Goal: Task Accomplishment & Management: Complete application form

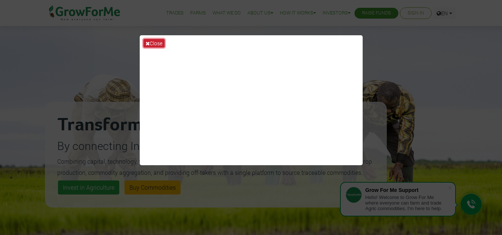
click at [152, 45] on button "Close" at bounding box center [153, 43] width 21 height 9
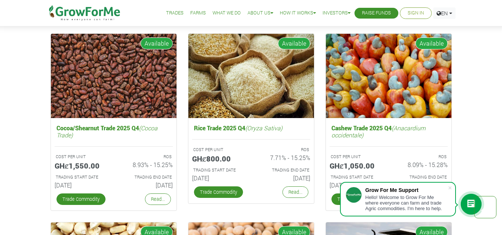
scroll to position [997, 0]
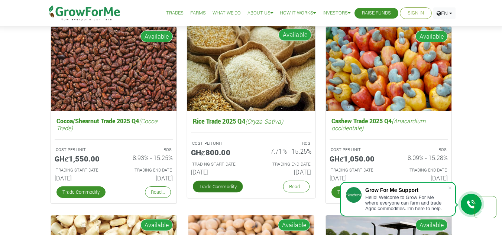
click at [220, 187] on link "Trade Commodity" at bounding box center [217, 187] width 50 height 12
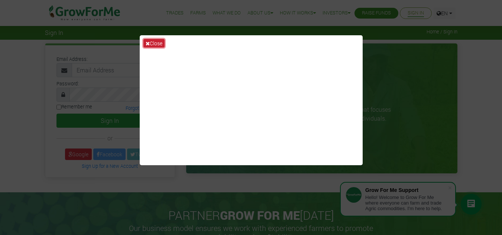
click at [155, 44] on button "Close" at bounding box center [153, 43] width 21 height 9
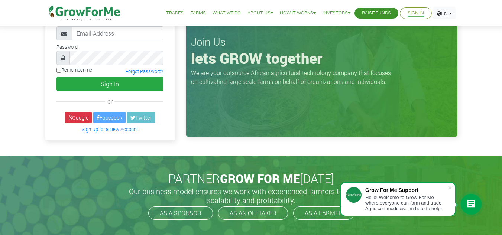
scroll to position [38, 0]
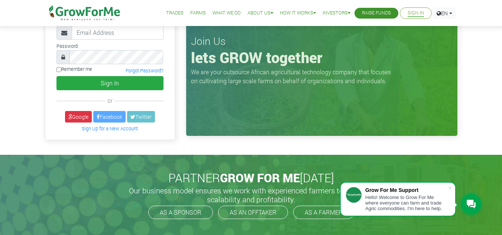
click at [195, 15] on link "Farms" at bounding box center [198, 13] width 16 height 8
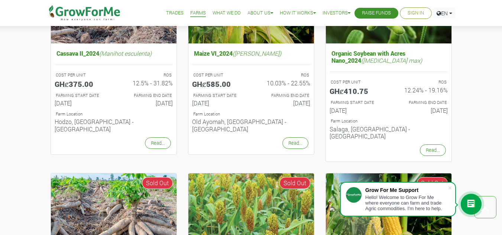
scroll to position [15, 0]
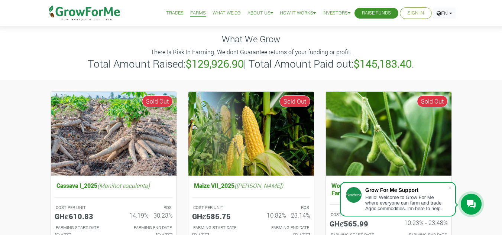
click at [222, 13] on link "What We Do" at bounding box center [226, 13] width 28 height 8
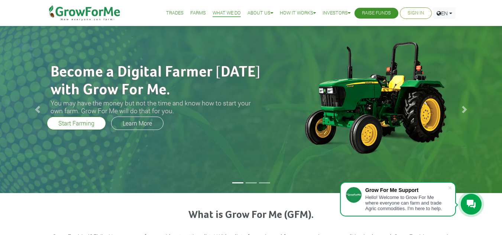
drag, startPoint x: 503, startPoint y: 34, endPoint x: 503, endPoint y: 2, distance: 32.0
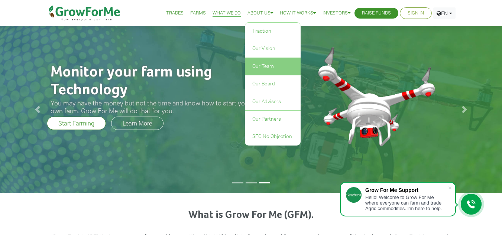
click at [260, 69] on link "Our Team" at bounding box center [273, 66] width 56 height 17
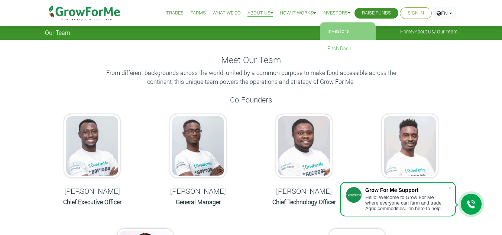
click at [332, 31] on link "Investors" at bounding box center [348, 31] width 56 height 17
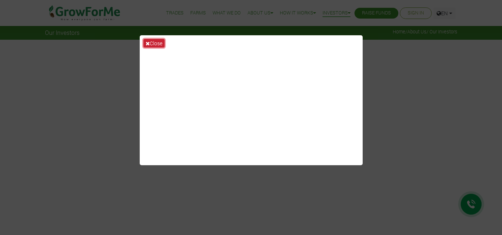
click at [154, 42] on button "Close" at bounding box center [153, 43] width 21 height 9
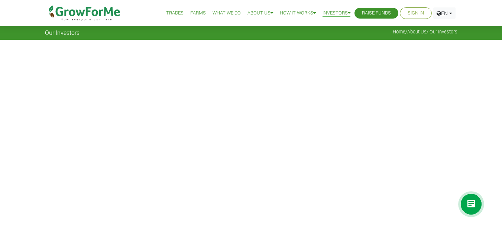
click at [414, 13] on link "Sign In" at bounding box center [416, 13] width 16 height 8
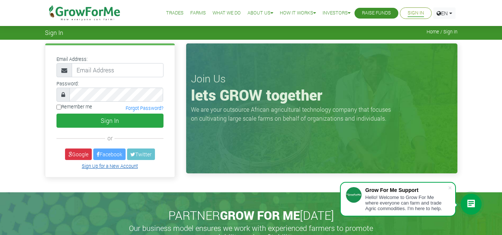
click at [106, 165] on link "Sign Up for a New Account" at bounding box center [110, 166] width 56 height 6
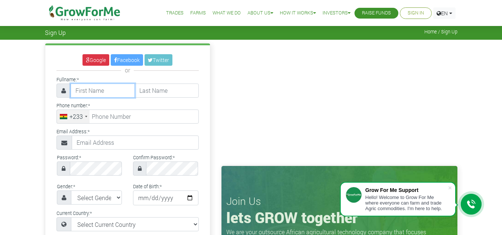
click at [83, 89] on input "text" at bounding box center [103, 91] width 64 height 14
type input "[PERSON_NAME]"
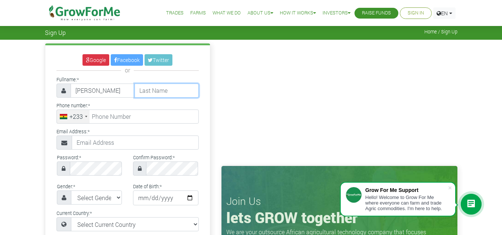
click at [157, 86] on input "text" at bounding box center [166, 91] width 64 height 14
type input "Afari"
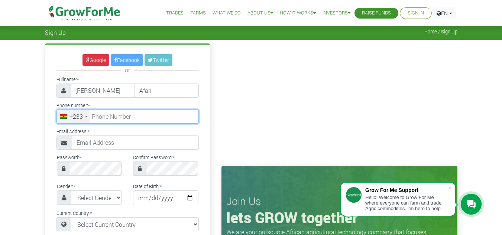
click at [117, 117] on input "tel" at bounding box center [127, 117] width 142 height 14
type input "24 123 6917"
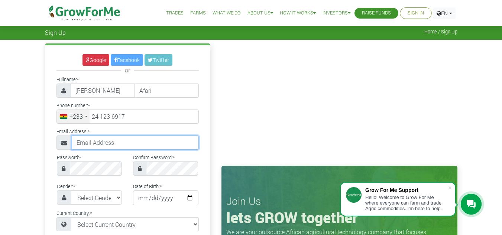
click at [111, 138] on input "text" at bounding box center [135, 143] width 127 height 14
type input "[EMAIL_ADDRESS][DOMAIN_NAME]"
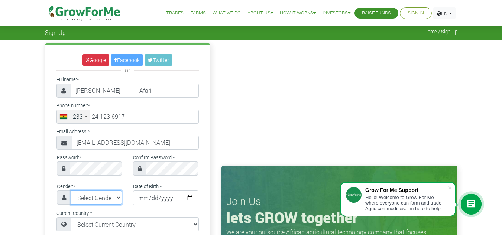
click at [119, 197] on select "Select Gender [DEMOGRAPHIC_DATA] [DEMOGRAPHIC_DATA]" at bounding box center [96, 198] width 51 height 14
select select "[DEMOGRAPHIC_DATA]"
click at [71, 191] on select "Select Gender Female Male" at bounding box center [96, 198] width 51 height 14
click at [162, 199] on input "date" at bounding box center [165, 198] width 65 height 15
click at [147, 197] on input "date" at bounding box center [165, 198] width 65 height 15
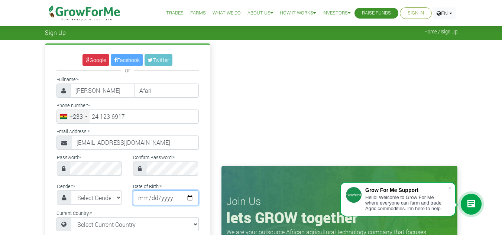
click at [140, 197] on input "date" at bounding box center [165, 198] width 65 height 15
type input "1993-12-30"
type input "1990-12-30"
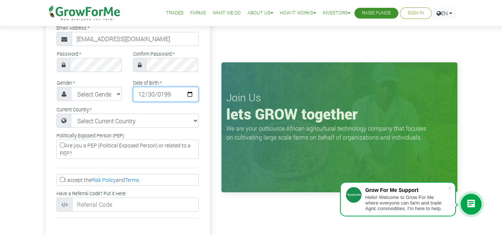
scroll to position [119, 0]
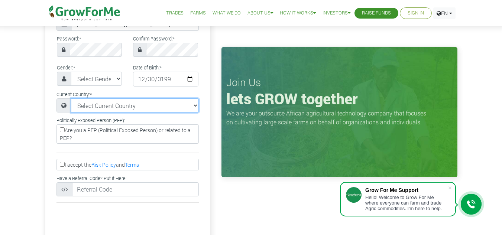
click at [191, 104] on select "Select Current Country Afghanistan Albania Algeria American Samoa Andorra Angol…" at bounding box center [135, 105] width 128 height 14
select select "Ghana"
click at [71, 98] on select "Select Current Country Afghanistan Albania Algeria American Samoa Andorra Angol…" at bounding box center [135, 105] width 128 height 14
click at [60, 164] on input "I accept the Risk Policy and Terms" at bounding box center [62, 164] width 5 height 5
checkbox input "true"
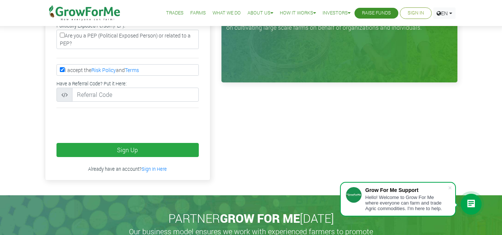
scroll to position [215, 0]
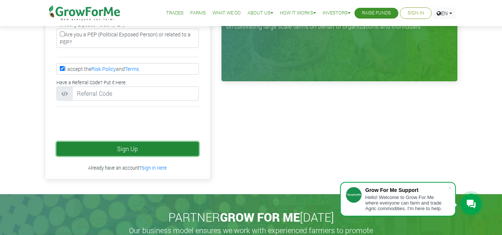
click at [106, 150] on button "Sign Up" at bounding box center [127, 149] width 142 height 14
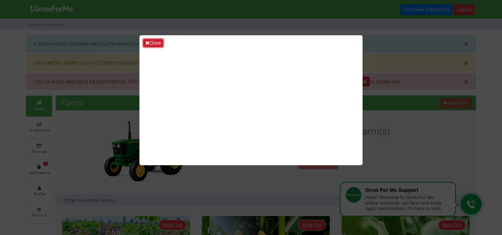
click at [154, 42] on button "Close" at bounding box center [153, 43] width 20 height 8
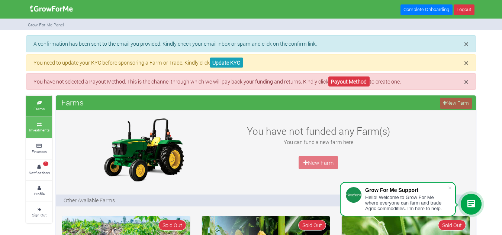
click at [38, 131] on small "Investments" at bounding box center [39, 129] width 20 height 5
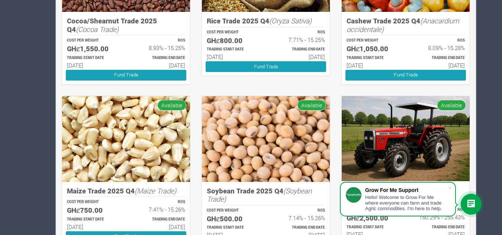
scroll to position [364, 0]
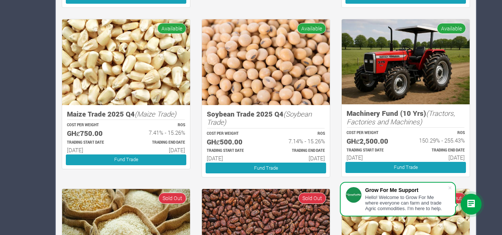
click at [311, 27] on span "Available" at bounding box center [311, 28] width 29 height 11
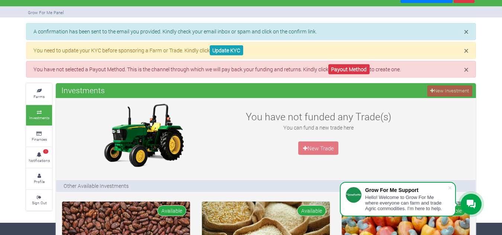
scroll to position [0, 0]
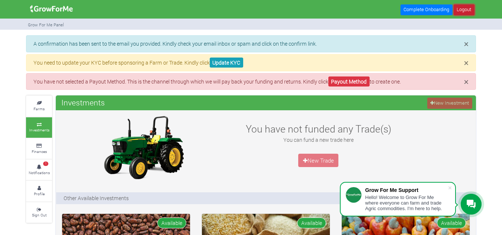
click at [460, 11] on link "Logout" at bounding box center [463, 9] width 21 height 11
